Goal: Information Seeking & Learning: Learn about a topic

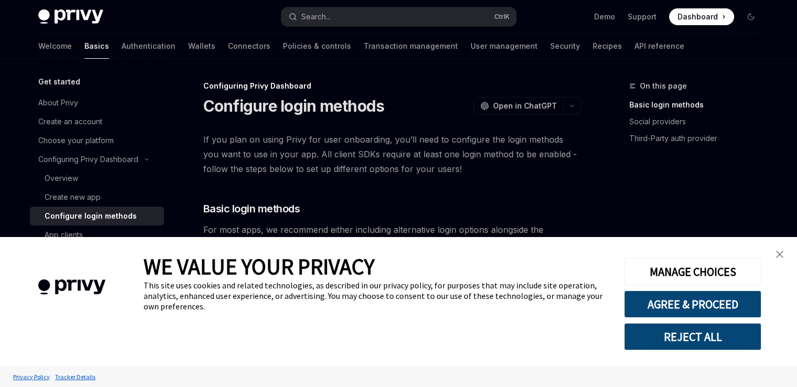
type textarea "*"
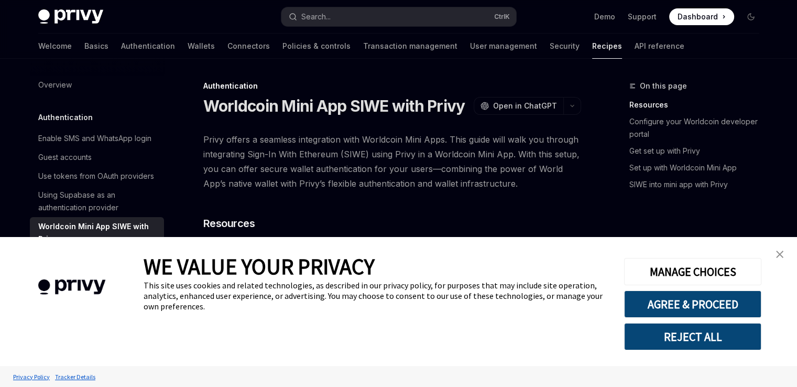
click at [778, 258] on link "close banner" at bounding box center [779, 254] width 21 height 21
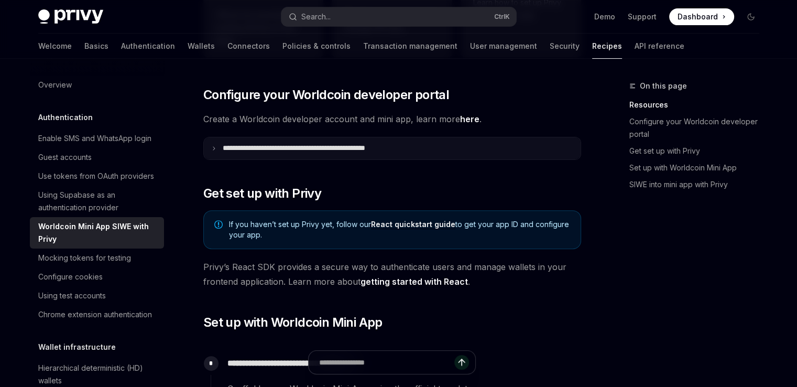
scroll to position [300, 0]
